Goal: Task Accomplishment & Management: Use online tool/utility

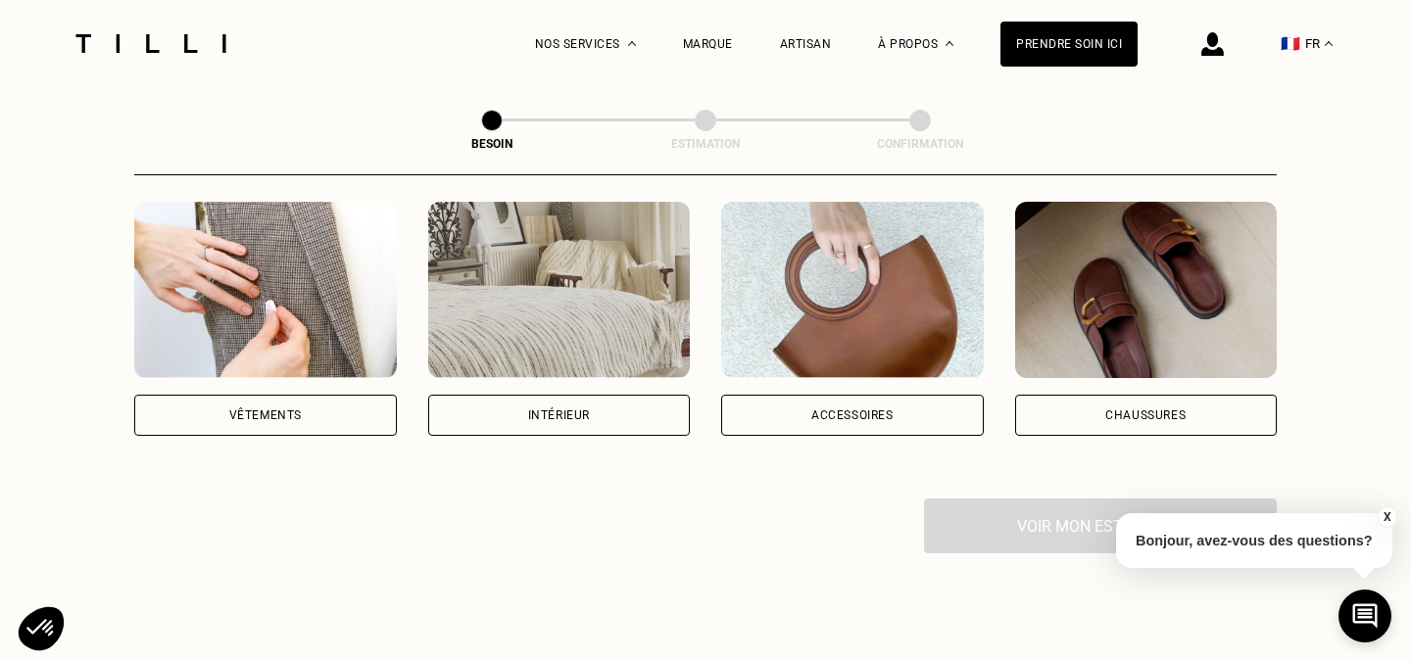
scroll to position [360, 0]
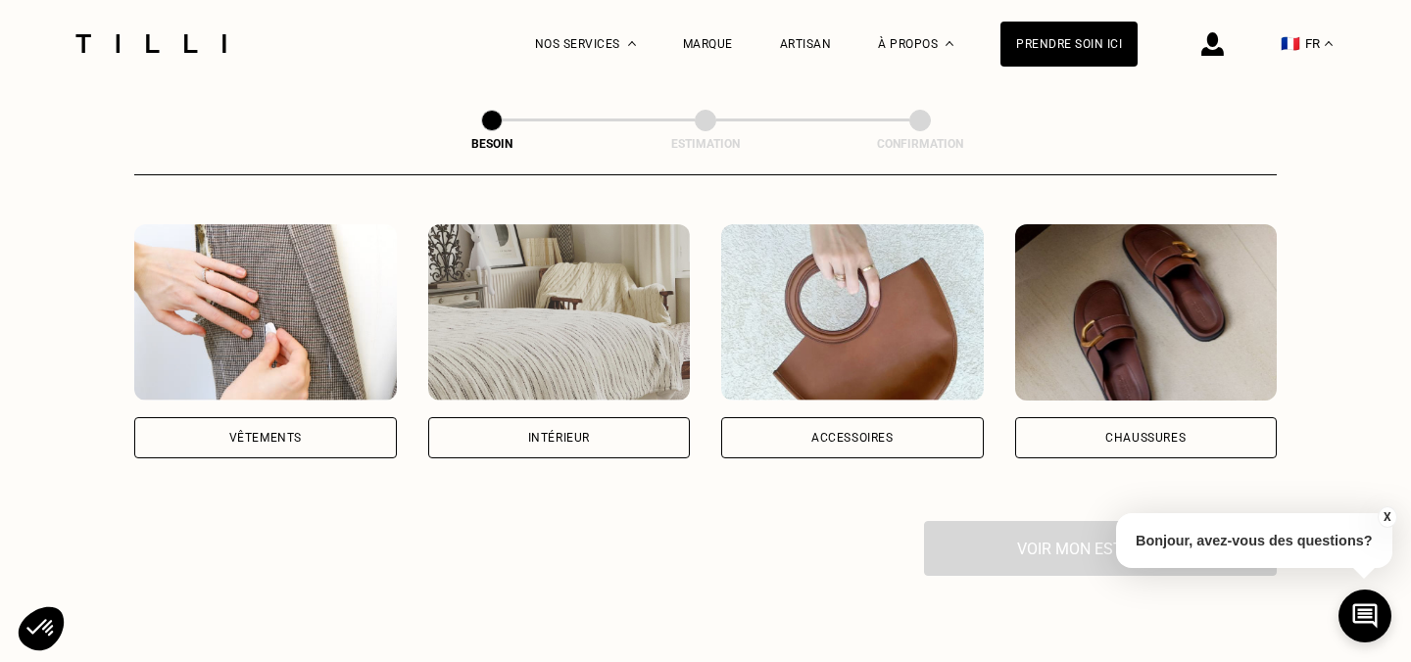
click at [343, 417] on div "Vêtements" at bounding box center [265, 437] width 263 height 41
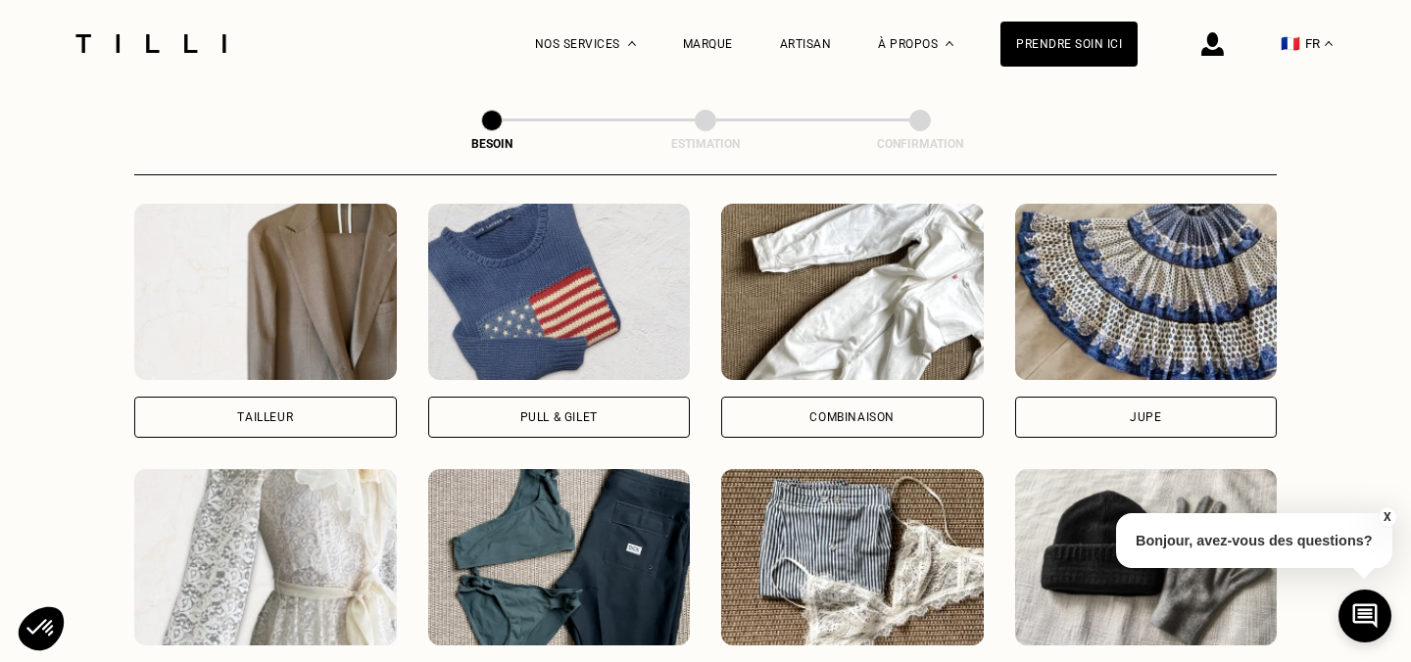
scroll to position [1398, 0]
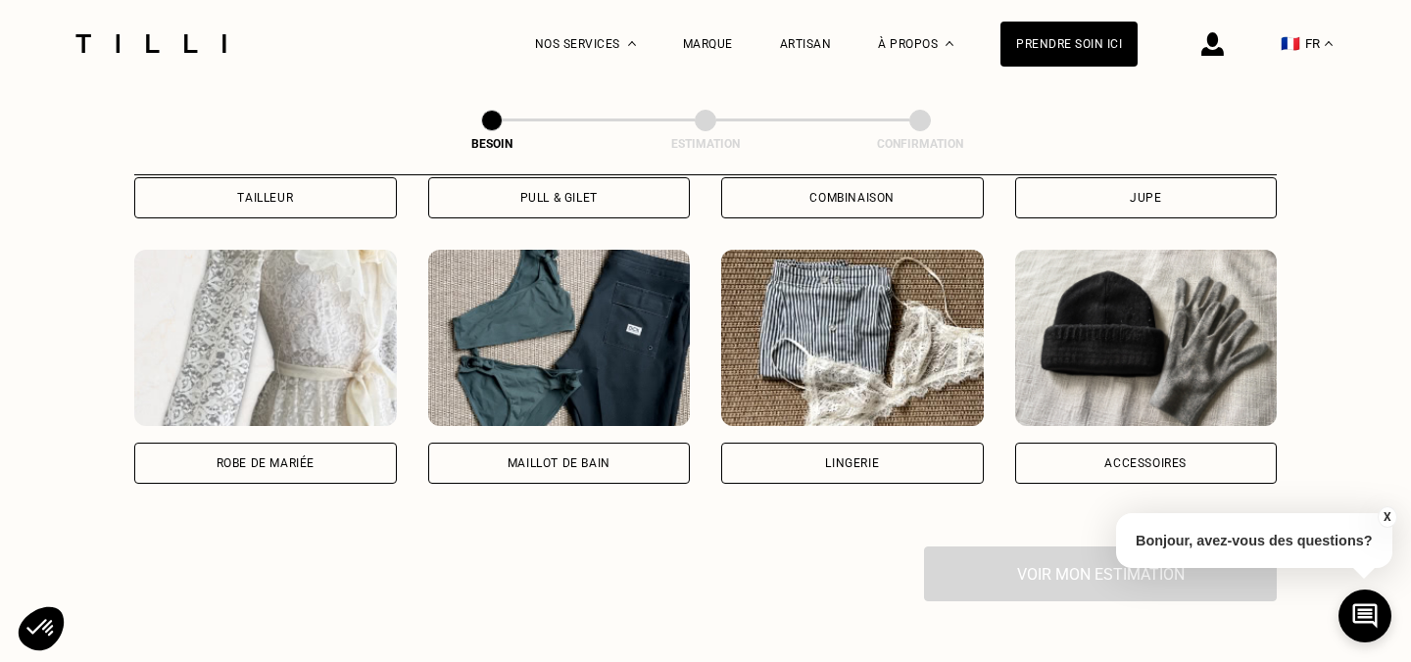
click at [225, 443] on div "Robe de mariée" at bounding box center [265, 463] width 263 height 41
select select "FR"
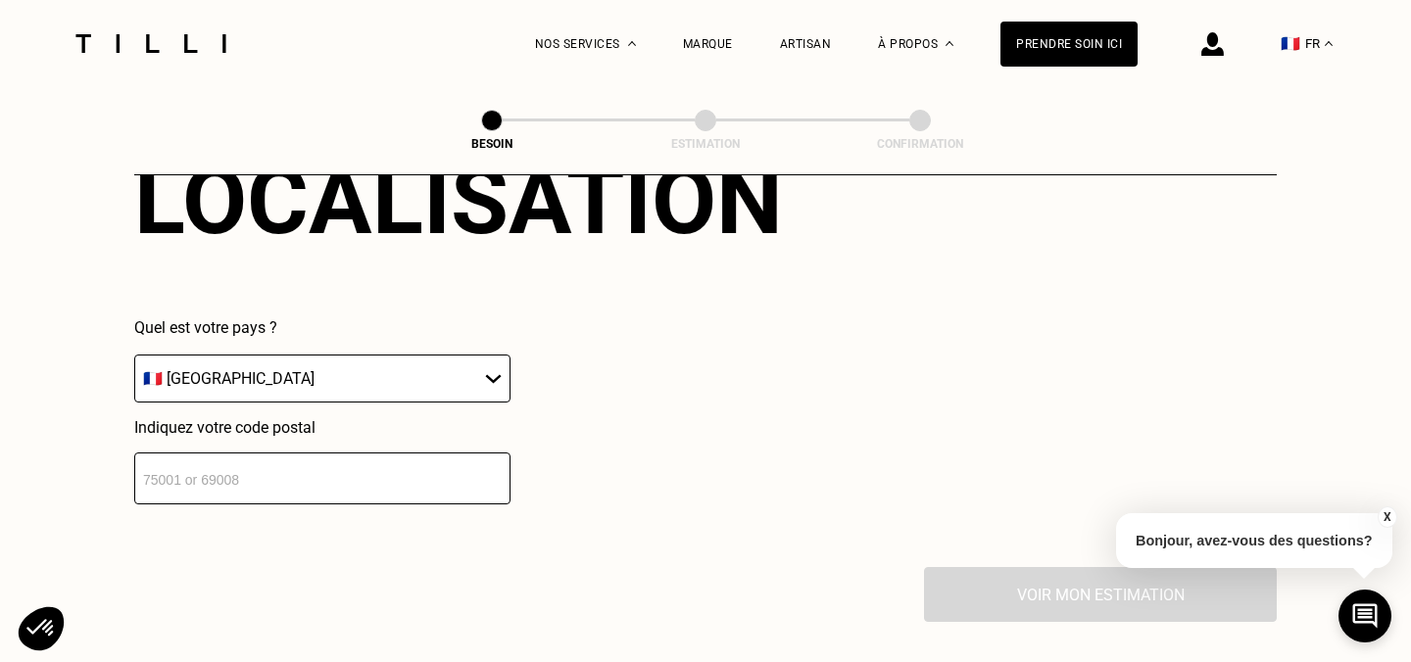
scroll to position [1860, 0]
click at [429, 454] on input "number" at bounding box center [322, 480] width 376 height 52
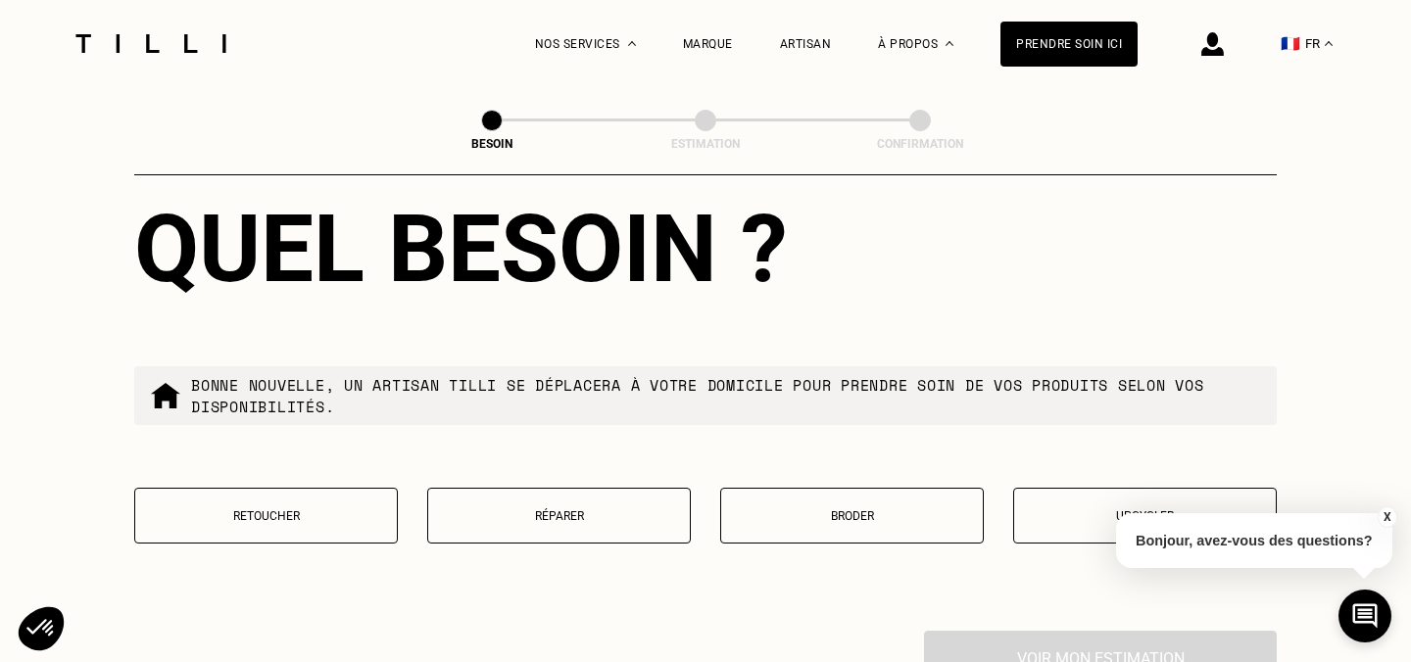
scroll to position [2399, 0]
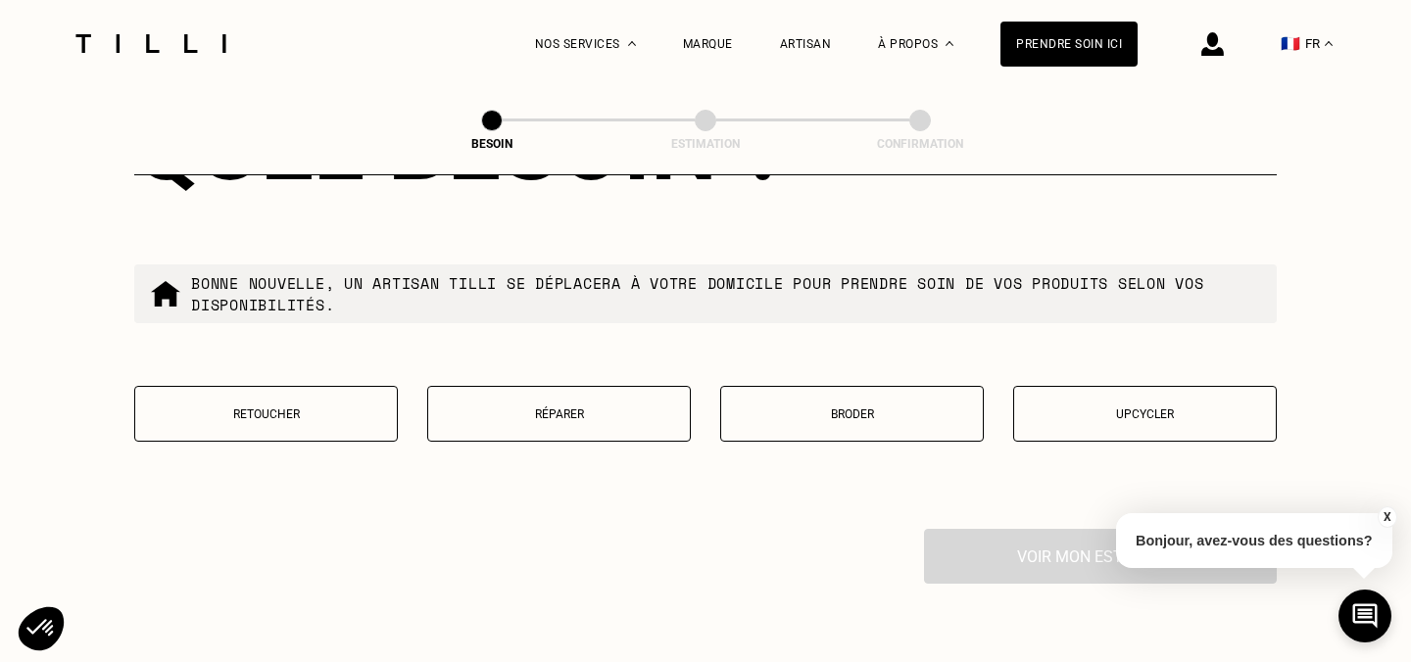
type input "75001"
click at [370, 408] on p "Retoucher" at bounding box center [266, 415] width 242 height 14
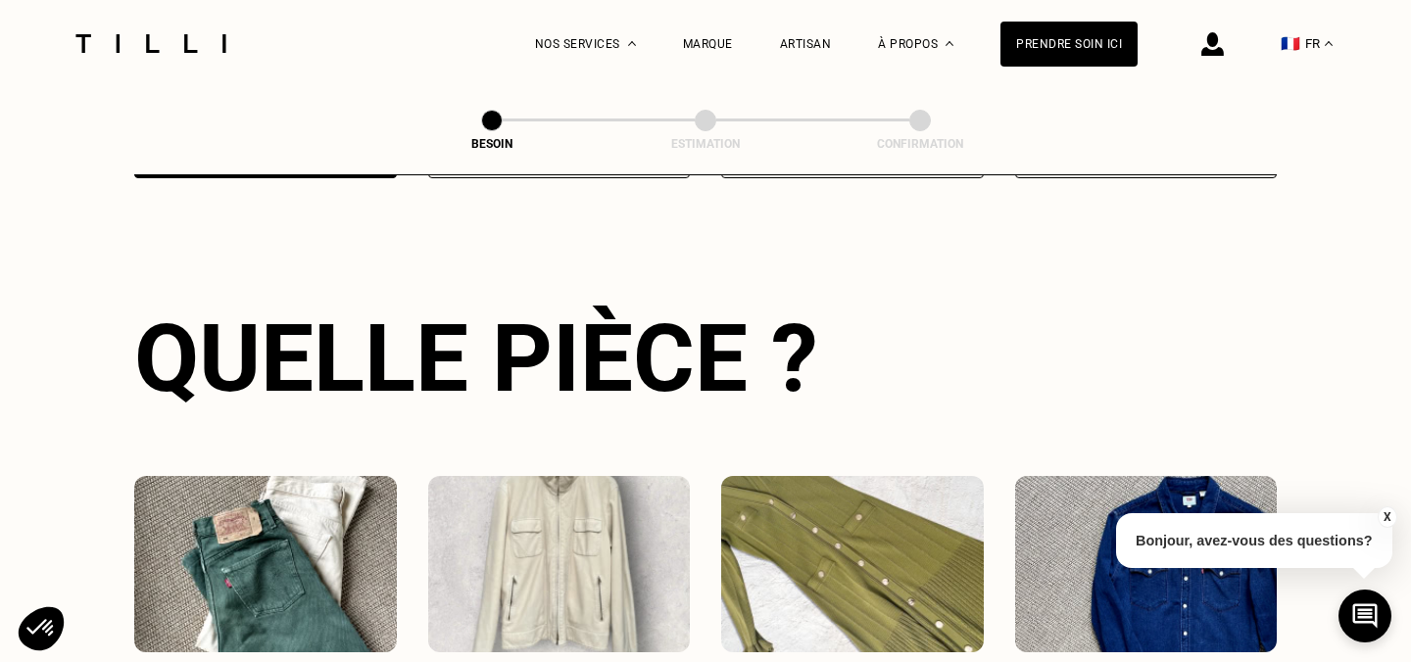
scroll to position [405, 0]
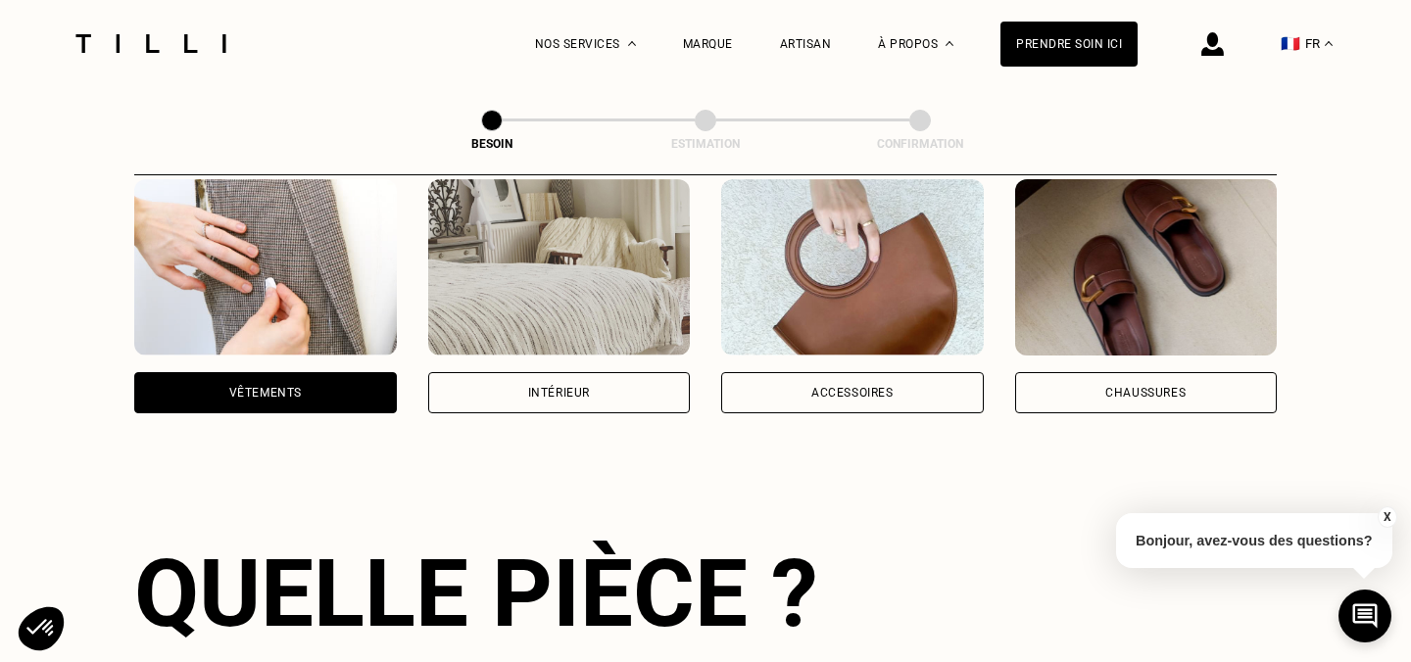
click at [202, 16] on div at bounding box center [151, 43] width 165 height 87
click at [212, 46] on img at bounding box center [151, 43] width 165 height 19
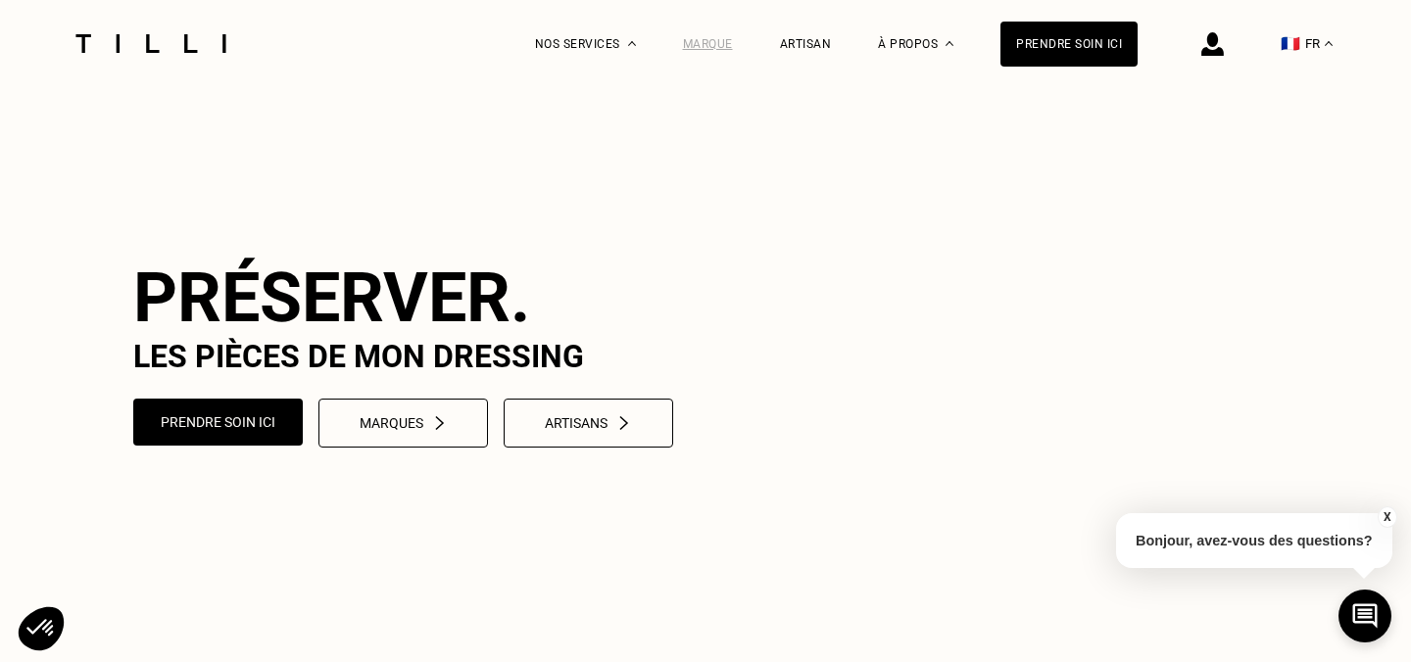
click at [719, 41] on div "Marque" at bounding box center [708, 44] width 50 height 14
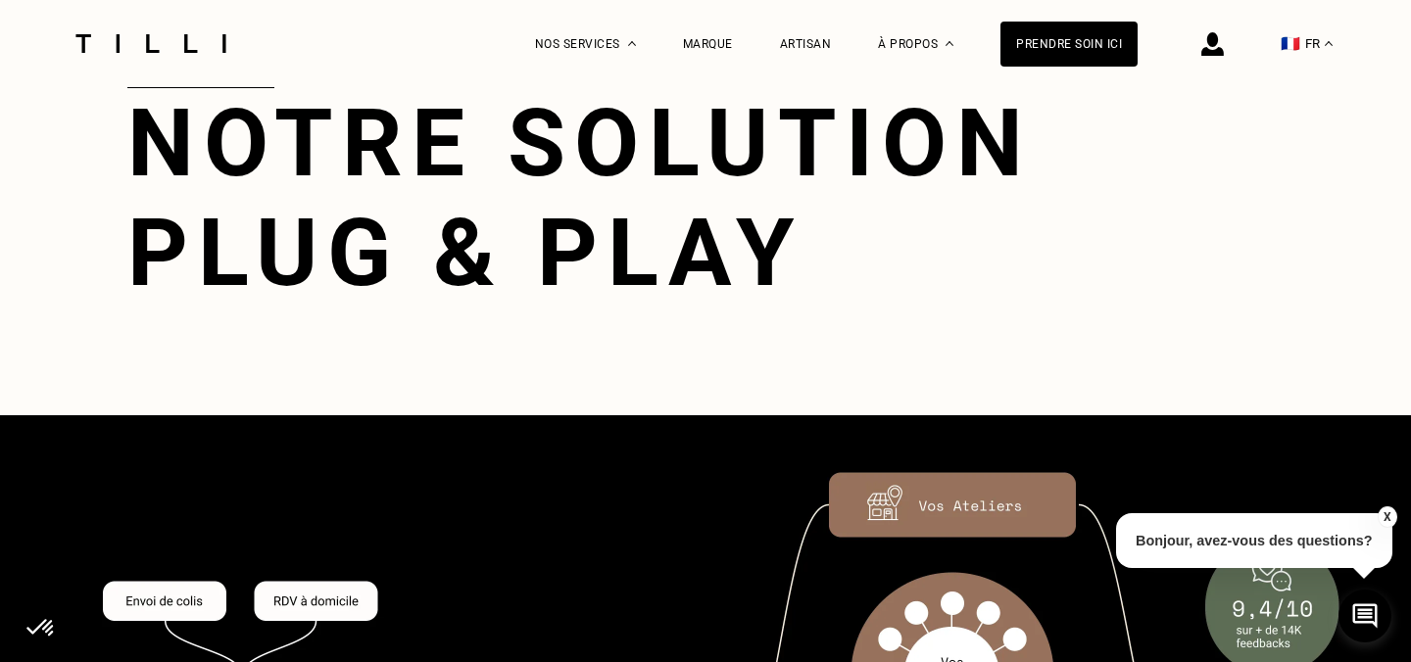
scroll to position [2477, 0]
